Goal: Task Accomplishment & Management: Manage account settings

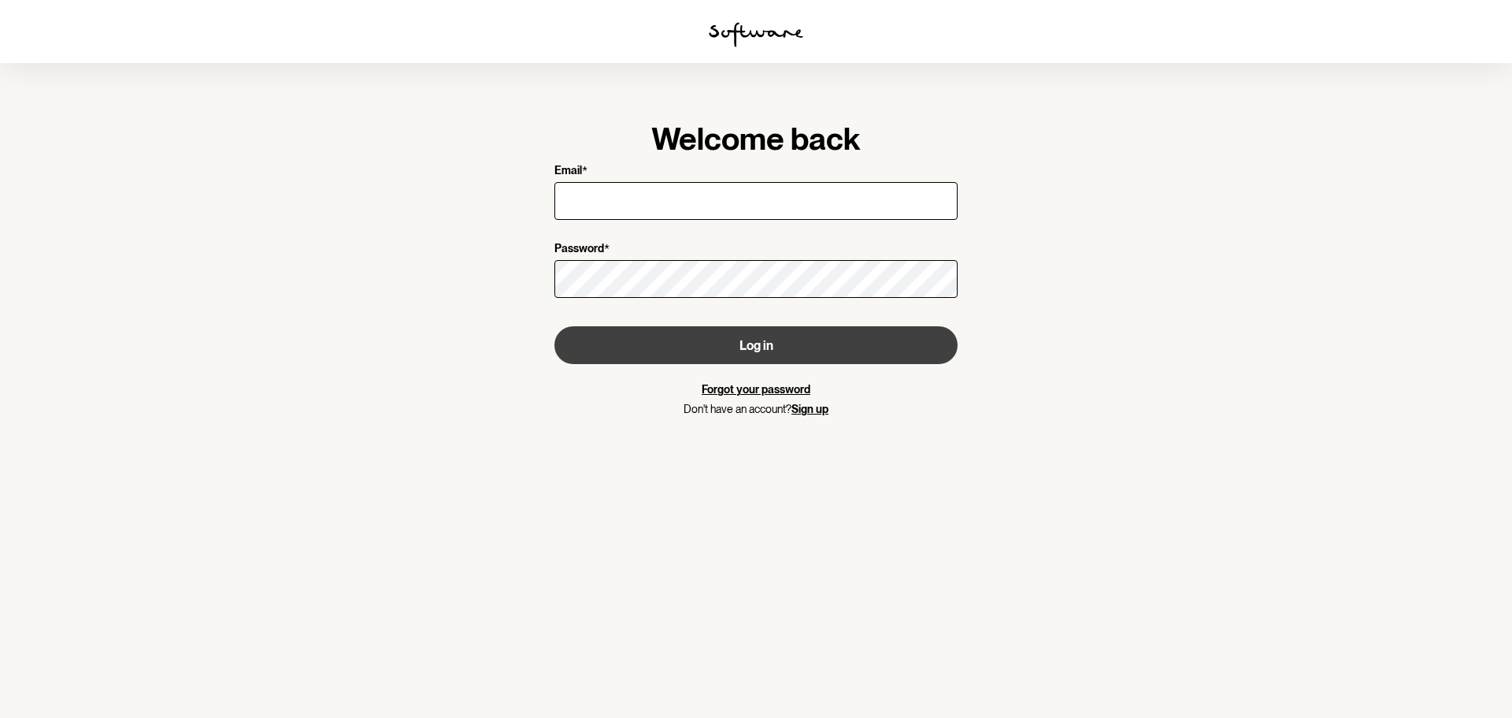
type input "[EMAIL_ADDRESS][DOMAIN_NAME]"
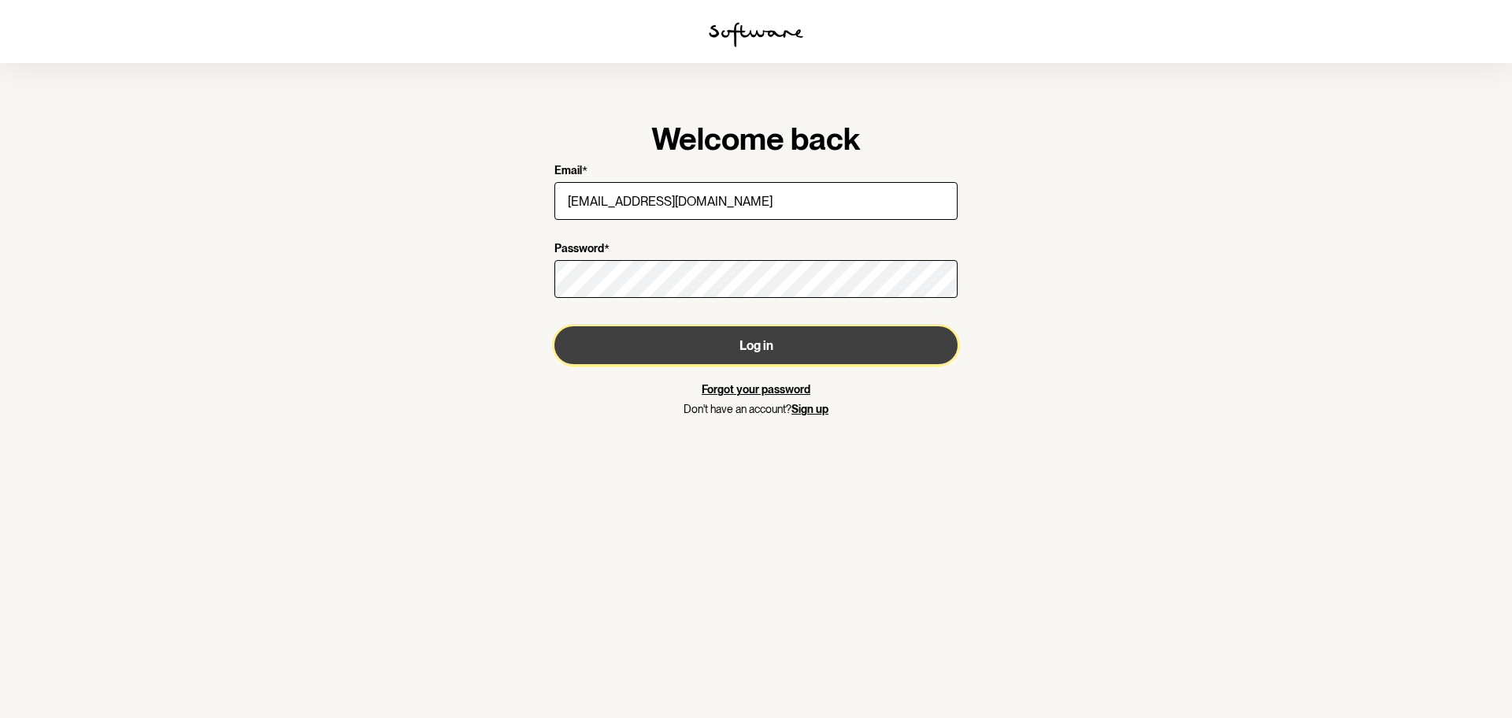
click at [731, 338] on button "Log in" at bounding box center [756, 345] width 403 height 38
